Goal: Navigation & Orientation: Find specific page/section

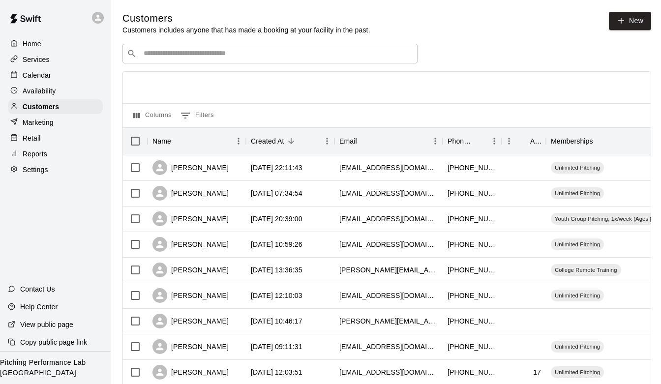
scroll to position [0, 0]
click at [61, 63] on div "Services" at bounding box center [55, 59] width 95 height 15
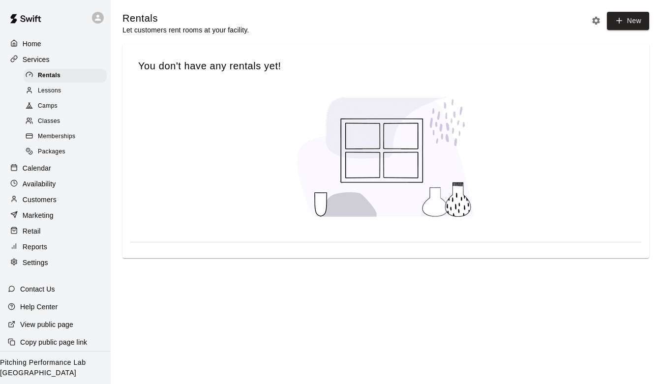
click at [67, 121] on div "Classes" at bounding box center [65, 122] width 83 height 14
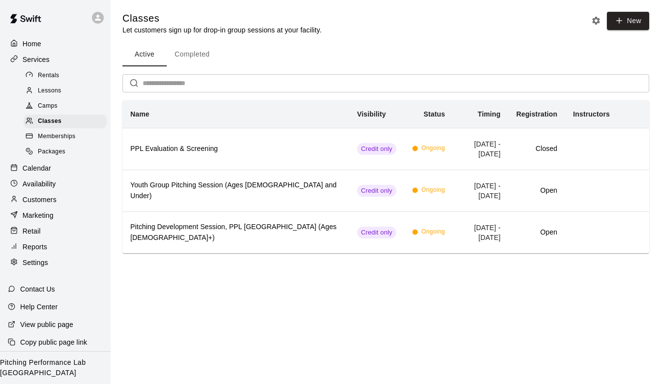
click at [64, 202] on div "Customers" at bounding box center [55, 199] width 95 height 15
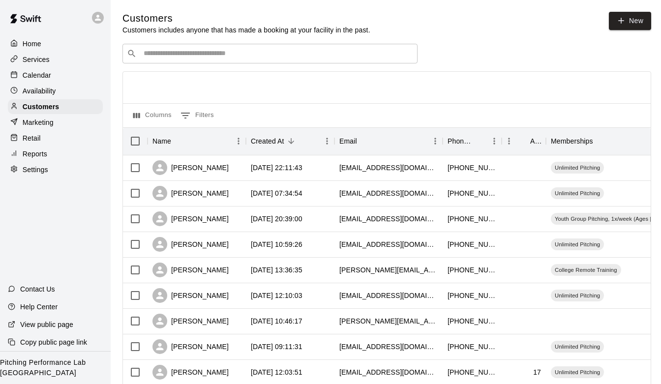
click at [44, 78] on p "Calendar" at bounding box center [37, 75] width 29 height 10
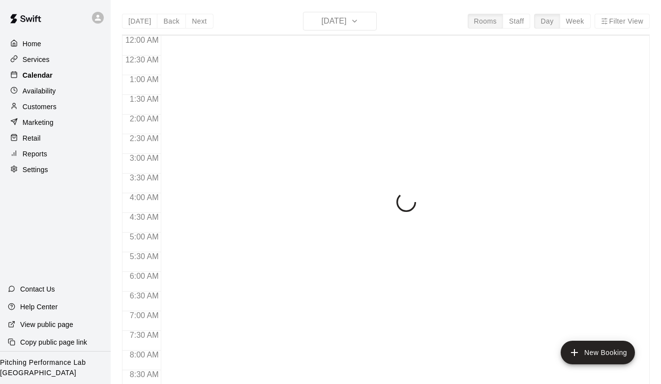
scroll to position [586, 0]
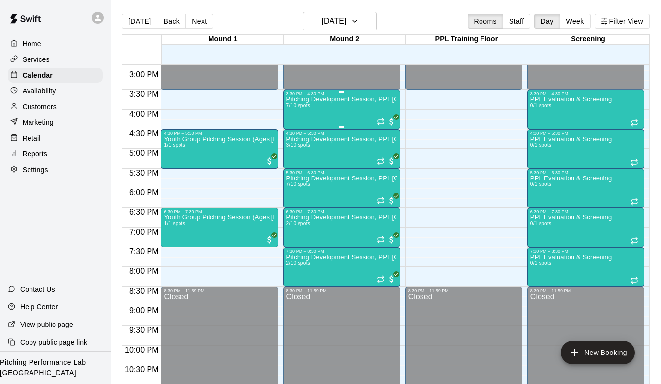
click at [350, 106] on div "Pitching Development Session, PPL [GEOGRAPHIC_DATA] (Ages [DEMOGRAPHIC_DATA]+) …" at bounding box center [341, 288] width 111 height 384
click at [370, 23] on div at bounding box center [330, 192] width 661 height 384
click at [359, 23] on icon "button" at bounding box center [355, 21] width 8 height 12
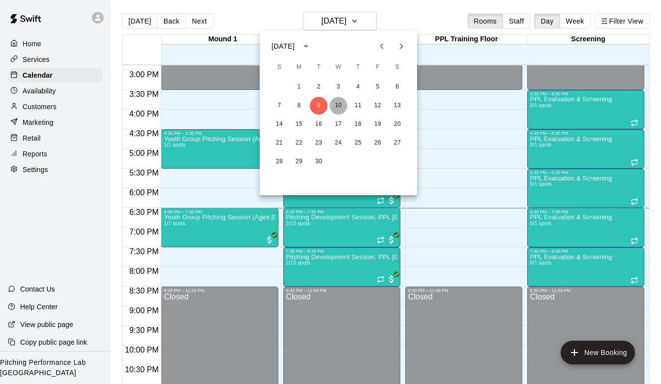
click at [341, 102] on button "10" at bounding box center [339, 106] width 18 height 18
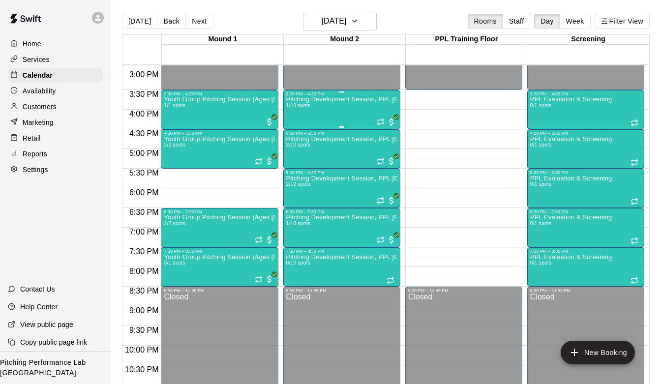
click at [339, 104] on div "Pitching Development Session, PPL [GEOGRAPHIC_DATA] (Ages [DEMOGRAPHIC_DATA]+) …" at bounding box center [341, 288] width 111 height 384
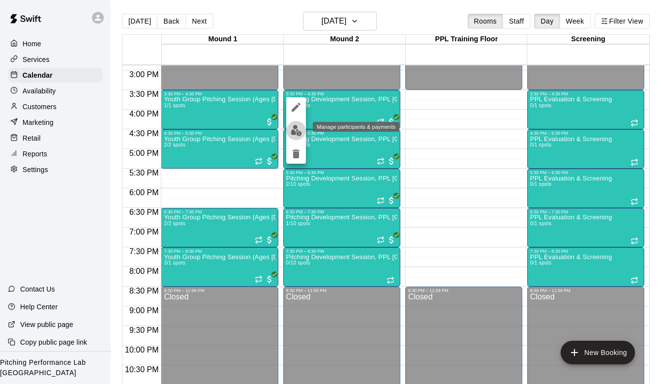
click at [294, 129] on img "edit" at bounding box center [296, 130] width 11 height 11
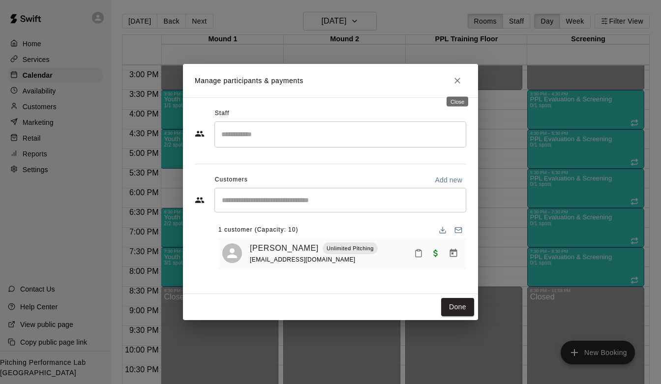
click at [460, 75] on button "Close" at bounding box center [458, 81] width 18 height 18
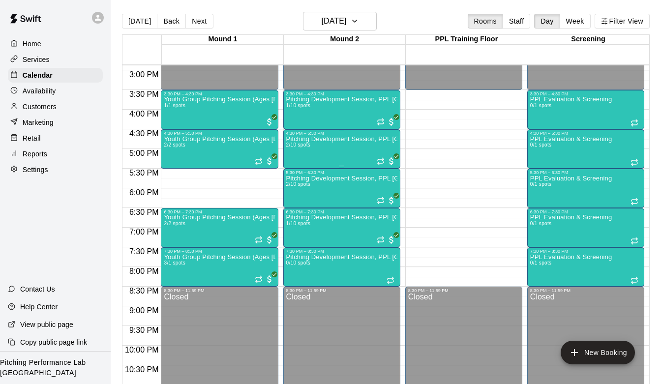
click at [314, 155] on div "Pitching Development Session, PPL [GEOGRAPHIC_DATA] (Ages [DEMOGRAPHIC_DATA]+) …" at bounding box center [341, 328] width 111 height 384
click at [299, 172] on img "edit" at bounding box center [296, 169] width 11 height 11
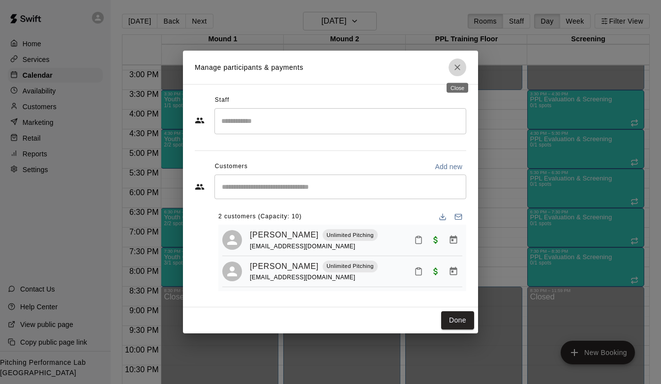
click at [456, 65] on icon "Close" at bounding box center [458, 67] width 10 height 10
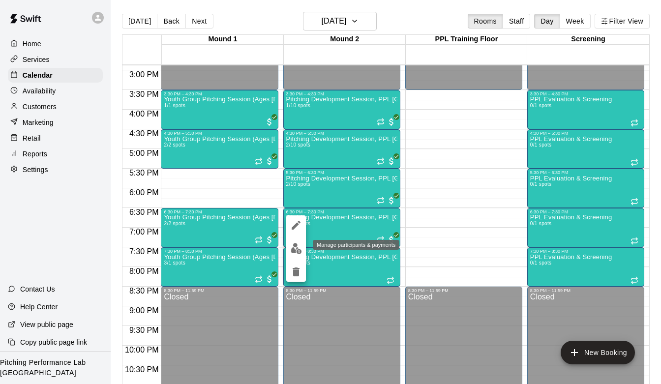
click at [295, 248] on img "edit" at bounding box center [296, 248] width 11 height 11
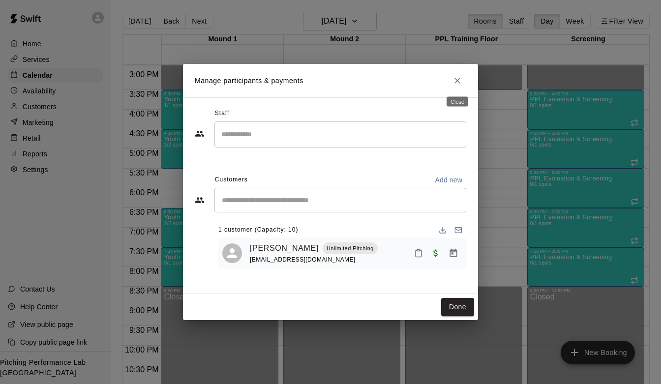
click at [459, 77] on icon "Close" at bounding box center [458, 81] width 10 height 10
